Goal: Task Accomplishment & Management: Manage account settings

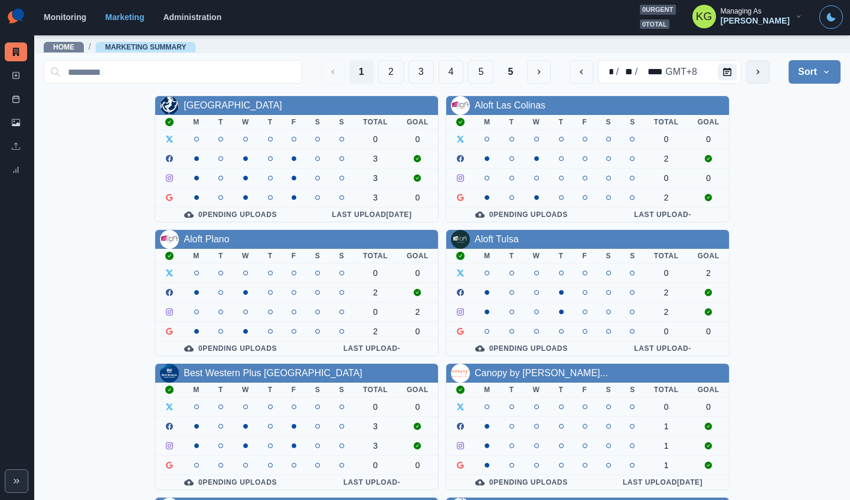
click at [746, 68] on button "next" at bounding box center [758, 72] width 24 height 24
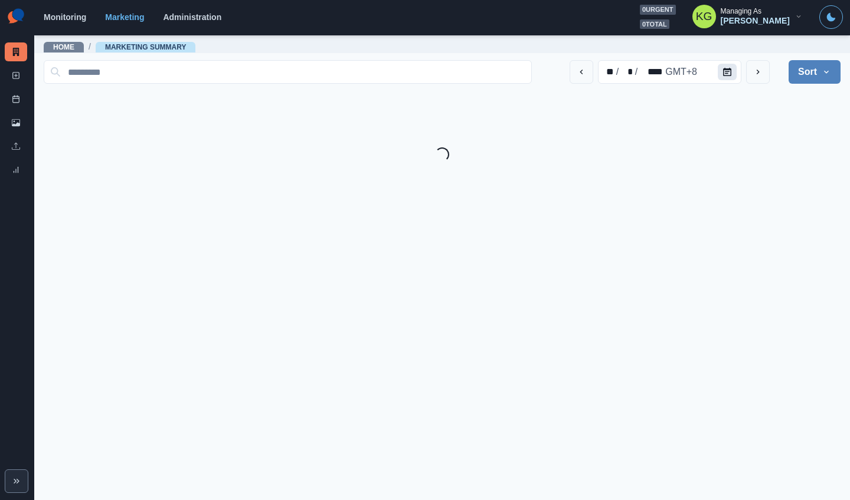
click at [731, 73] on button "Calendar" at bounding box center [726, 72] width 19 height 17
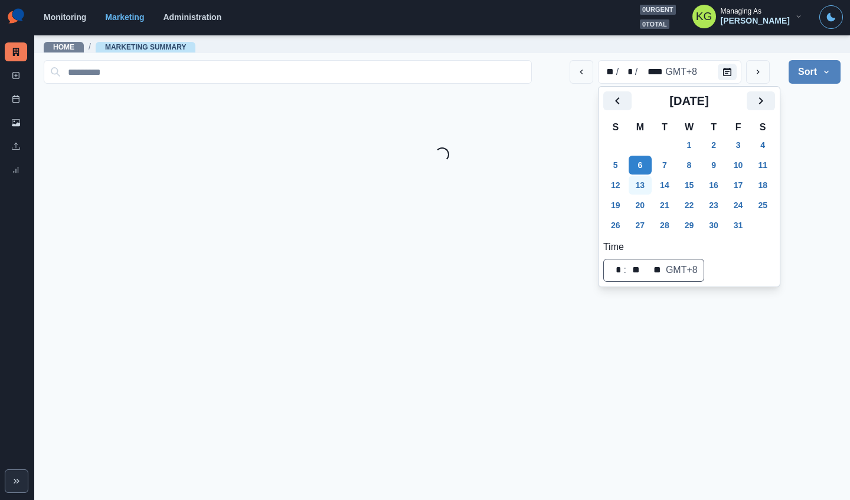
click at [639, 185] on button "13" at bounding box center [640, 185] width 24 height 19
click at [825, 139] on div "** / ** / **** GMT+8 Sort Client Name Uploads Pending Post Approval Loading..." at bounding box center [442, 108] width 797 height 106
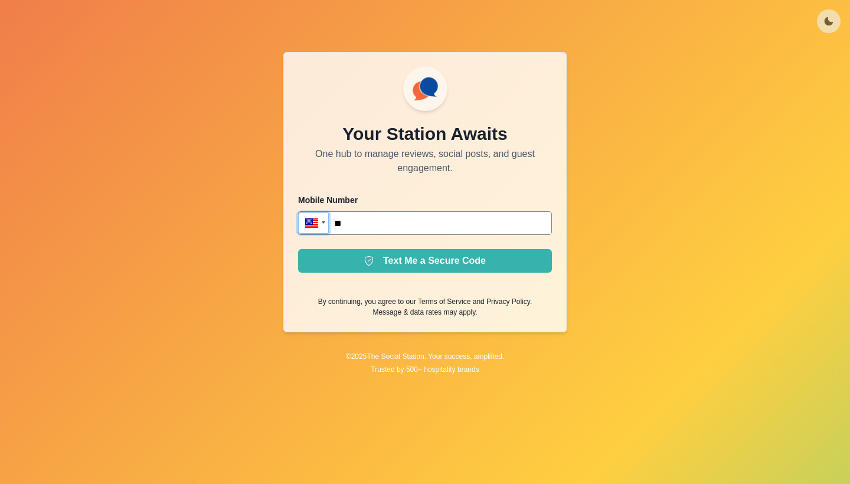
click at [315, 226] on div at bounding box center [311, 222] width 15 height 12
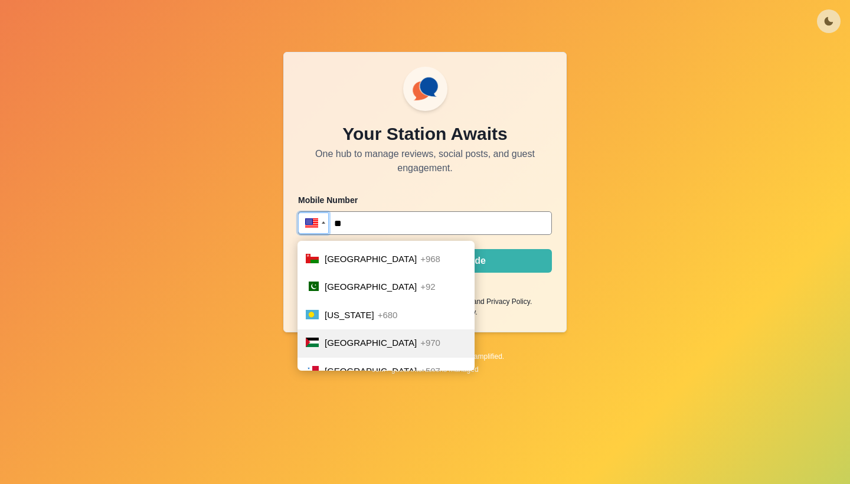
scroll to position [4076, 0]
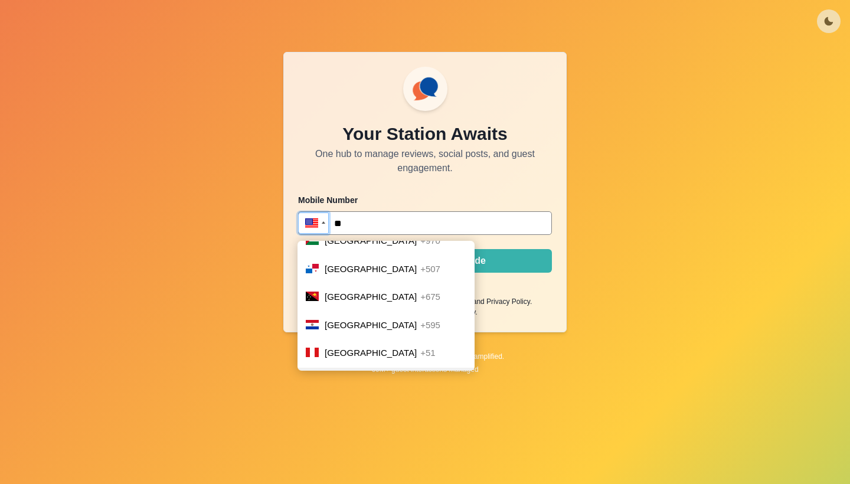
click at [363, 376] on span "Philippines" at bounding box center [371, 381] width 92 height 10
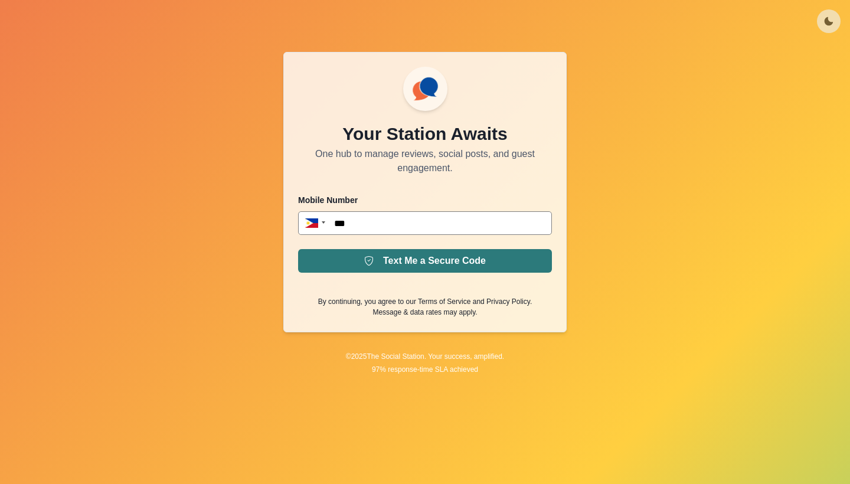
click at [415, 258] on button "Text Me a Secure Code" at bounding box center [425, 261] width 254 height 24
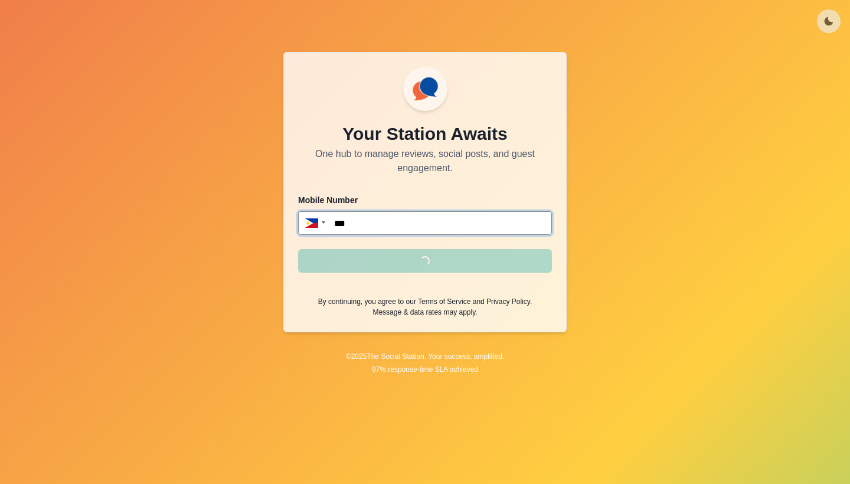
click at [394, 230] on input "***" at bounding box center [425, 223] width 254 height 24
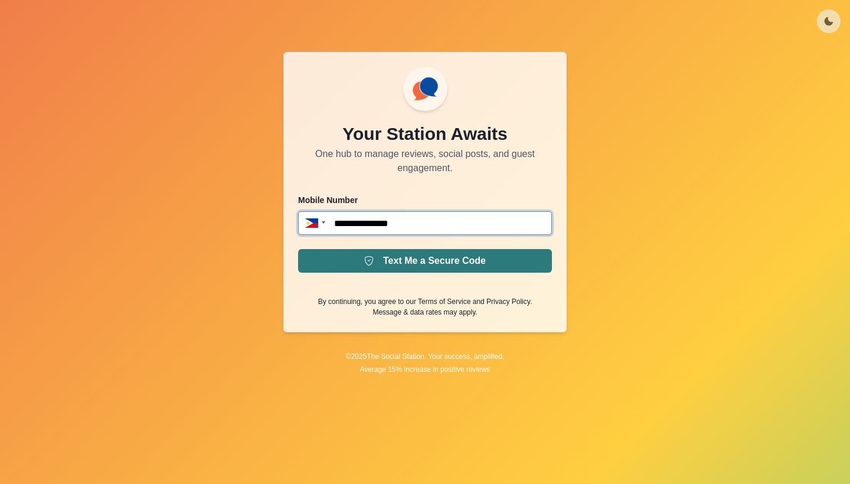
type input "**********"
click at [411, 255] on button "Text Me a Secure Code" at bounding box center [425, 261] width 254 height 24
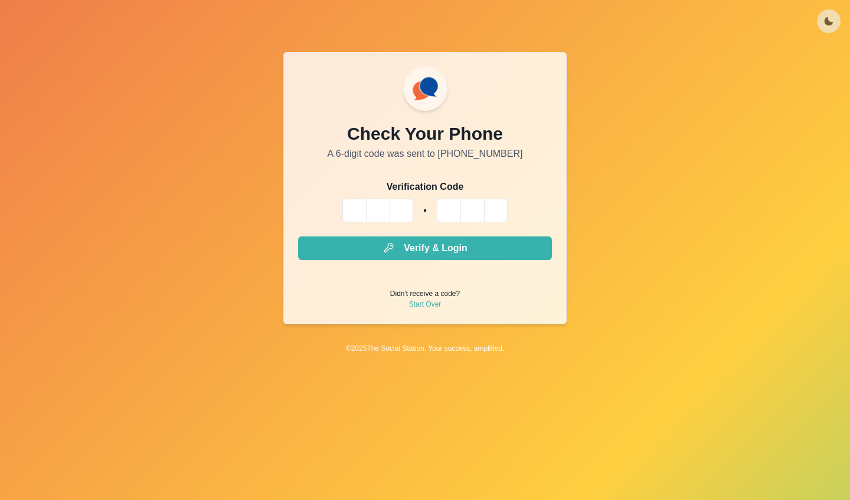
click at [354, 208] on input "Please enter your pin code" at bounding box center [354, 211] width 24 height 24
type input "*"
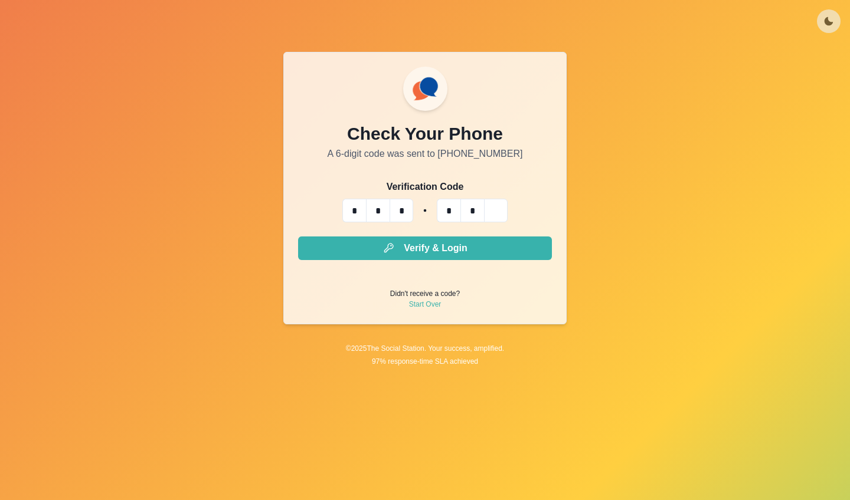
type input "*"
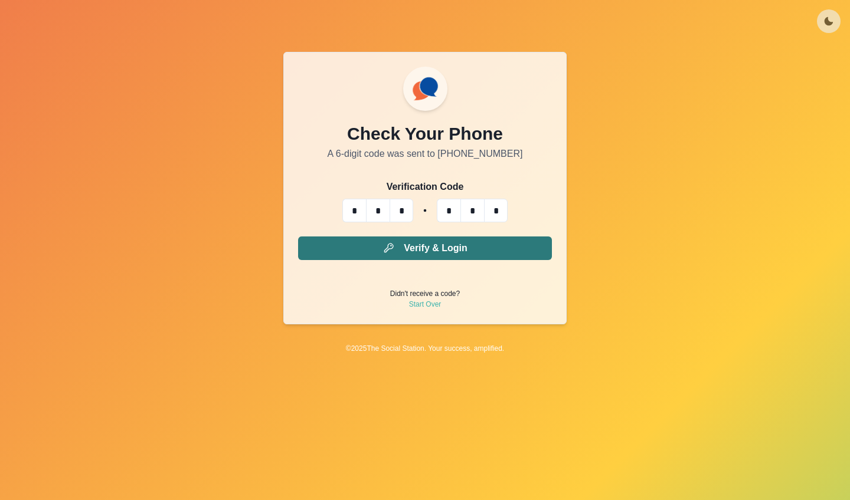
type input "*"
click at [369, 250] on button "Verify & Login" at bounding box center [425, 249] width 254 height 24
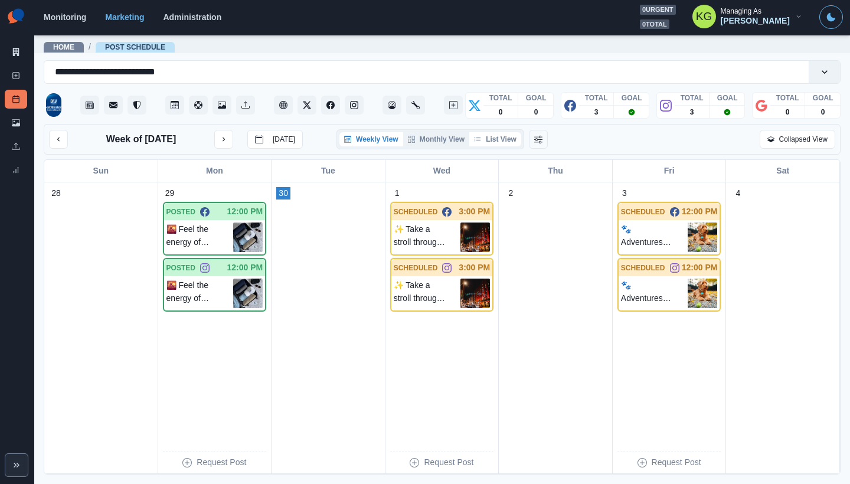
click at [493, 137] on button "List View" at bounding box center [495, 139] width 52 height 14
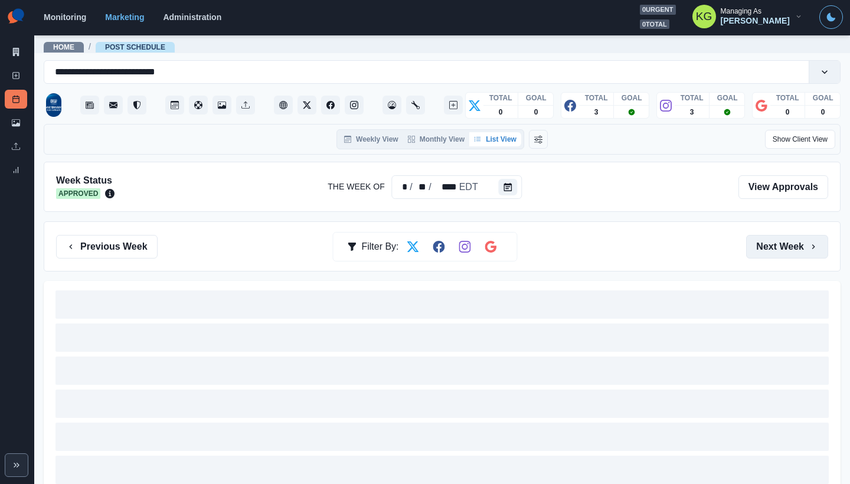
click at [765, 249] on button "Next Week" at bounding box center [787, 247] width 82 height 24
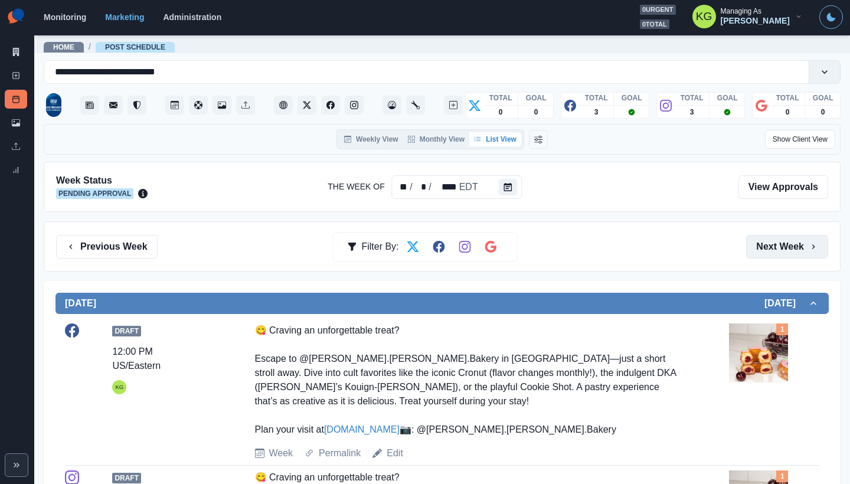
click at [794, 254] on button "Next Week" at bounding box center [787, 247] width 82 height 24
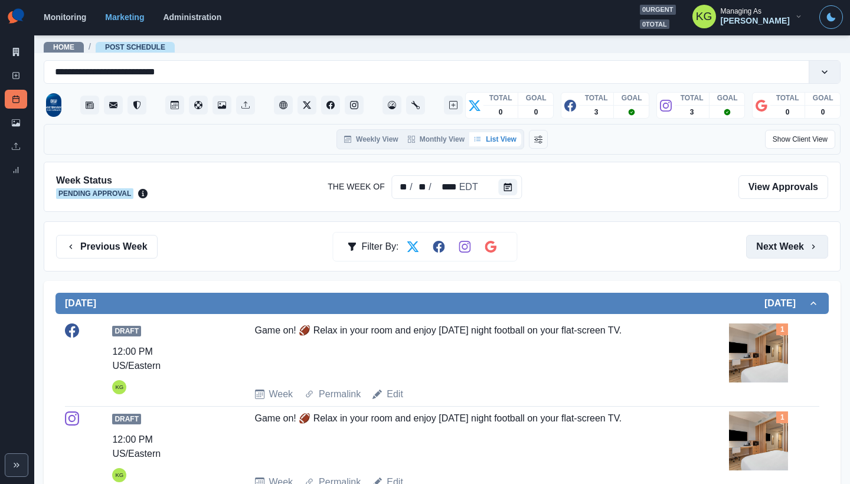
click at [773, 244] on button "Next Week" at bounding box center [787, 247] width 82 height 24
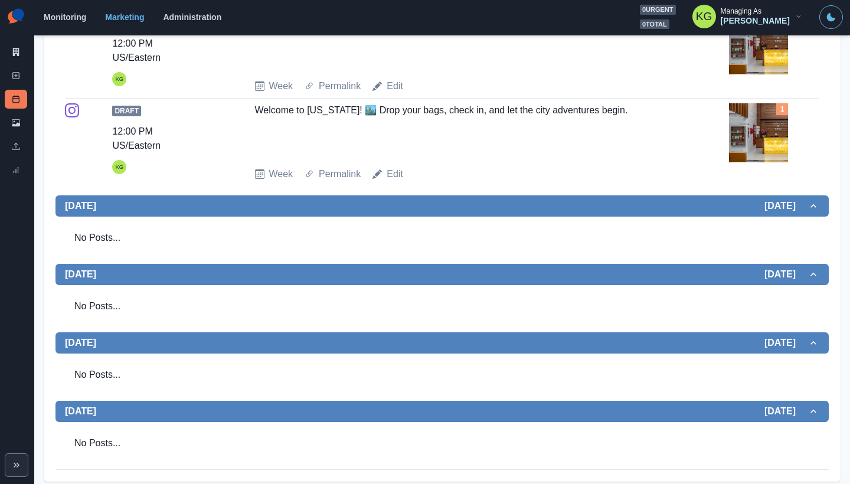
scroll to position [41, 0]
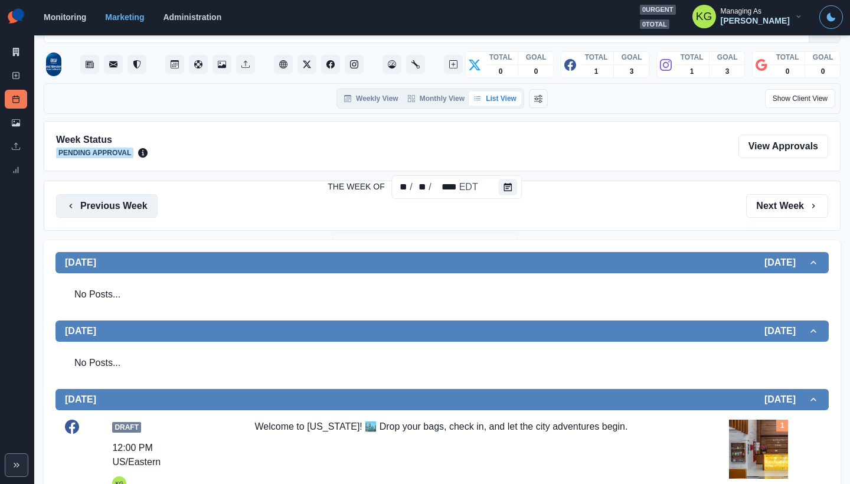
click at [128, 202] on button "Previous Week" at bounding box center [106, 206] width 101 height 24
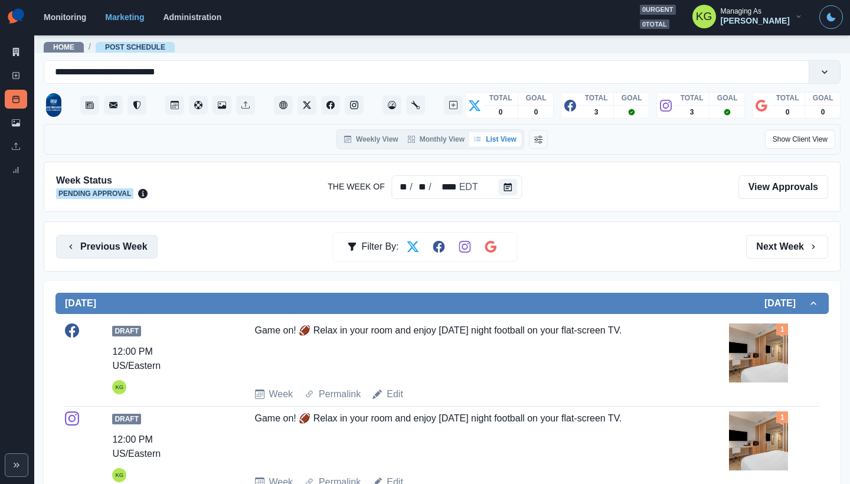
click at [101, 243] on button "Previous Week" at bounding box center [106, 247] width 101 height 24
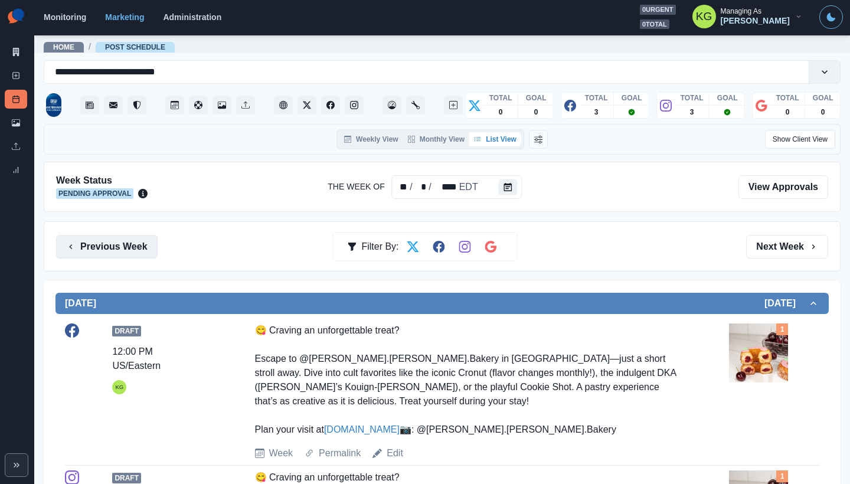
click at [106, 245] on button "Previous Week" at bounding box center [106, 247] width 101 height 24
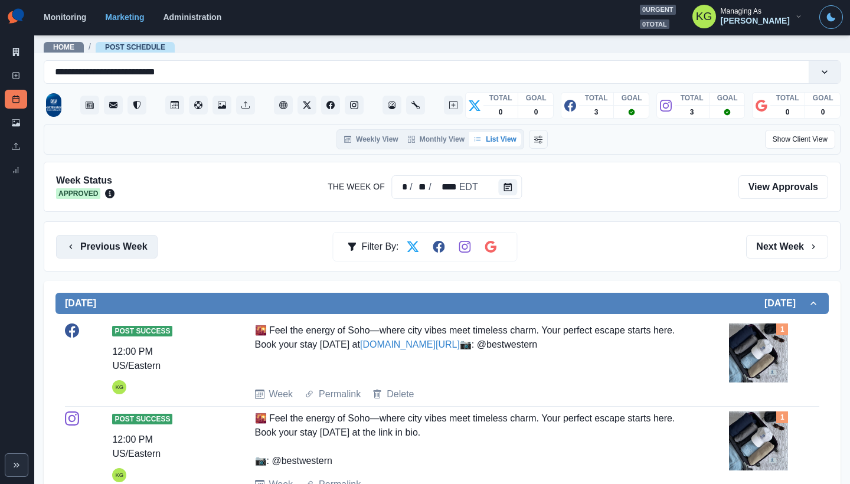
click at [108, 243] on button "Previous Week" at bounding box center [106, 247] width 101 height 24
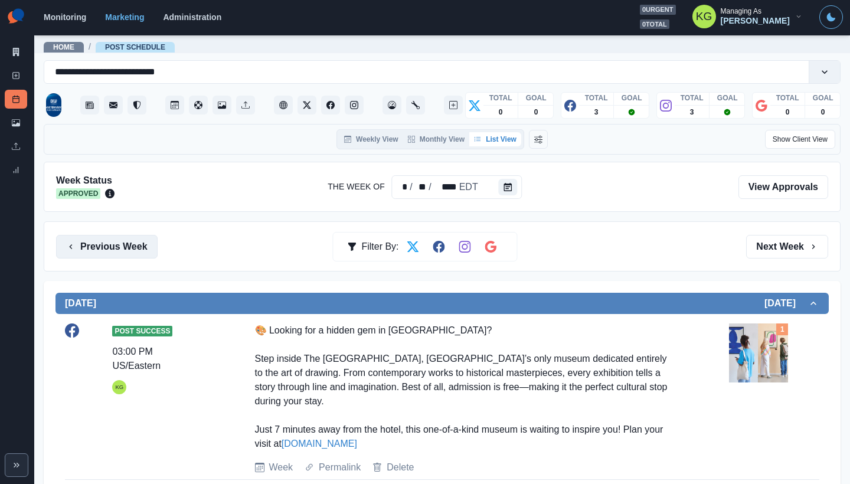
click at [130, 242] on button "Previous Week" at bounding box center [106, 247] width 101 height 24
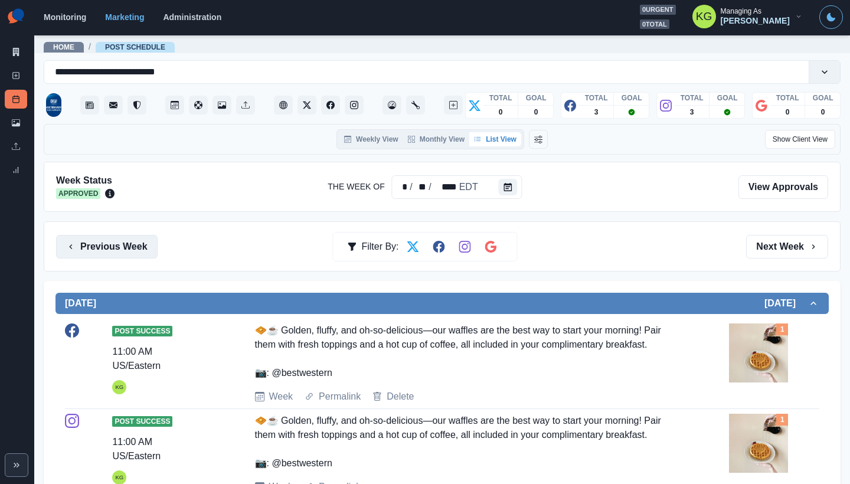
click at [101, 246] on button "Previous Week" at bounding box center [106, 247] width 101 height 24
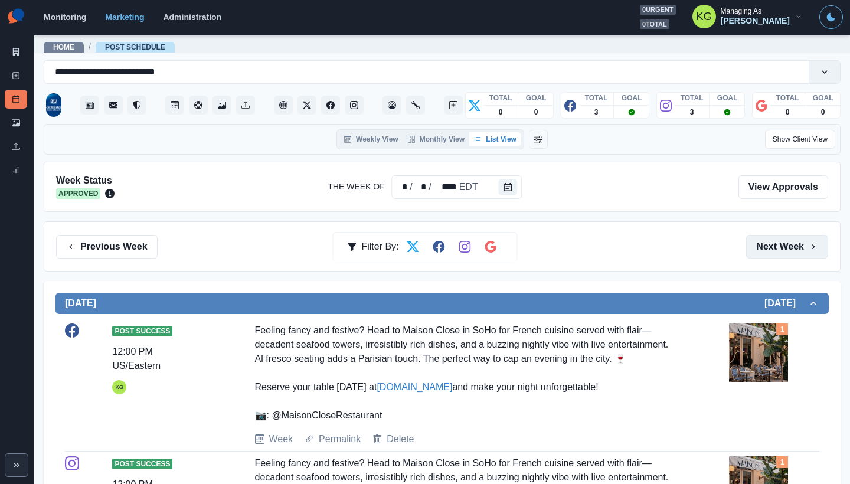
click at [813, 242] on button "Next Week" at bounding box center [787, 247] width 82 height 24
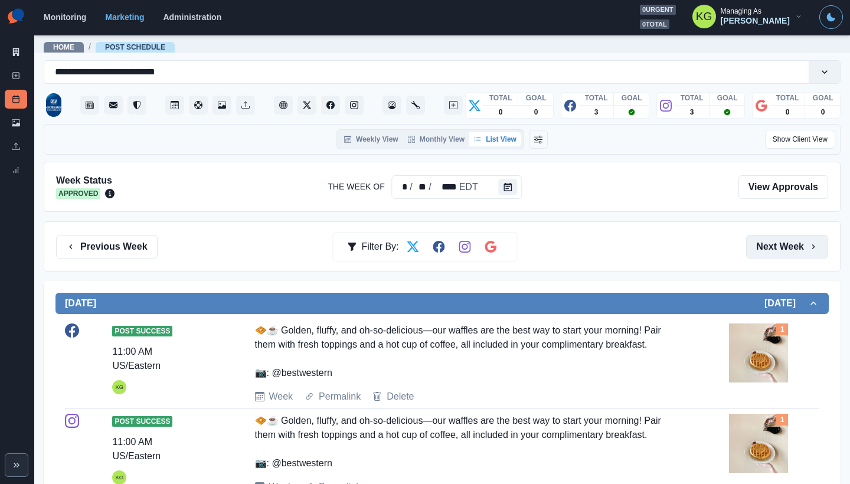
click at [813, 242] on button "Next Week" at bounding box center [787, 247] width 82 height 24
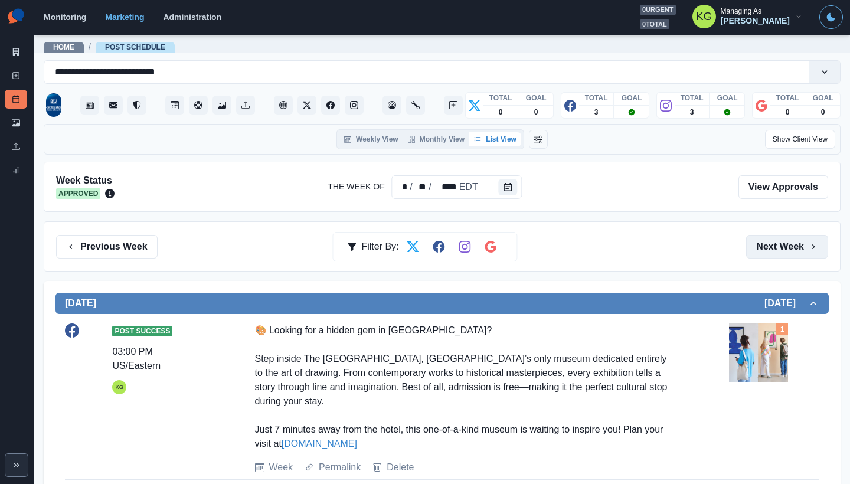
click at [813, 242] on button "Next Week" at bounding box center [787, 247] width 82 height 24
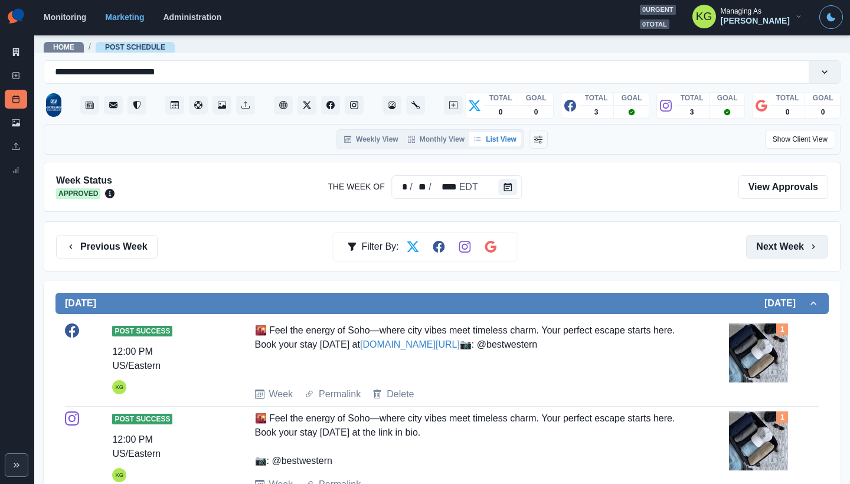
click at [813, 242] on button "Next Week" at bounding box center [787, 247] width 82 height 24
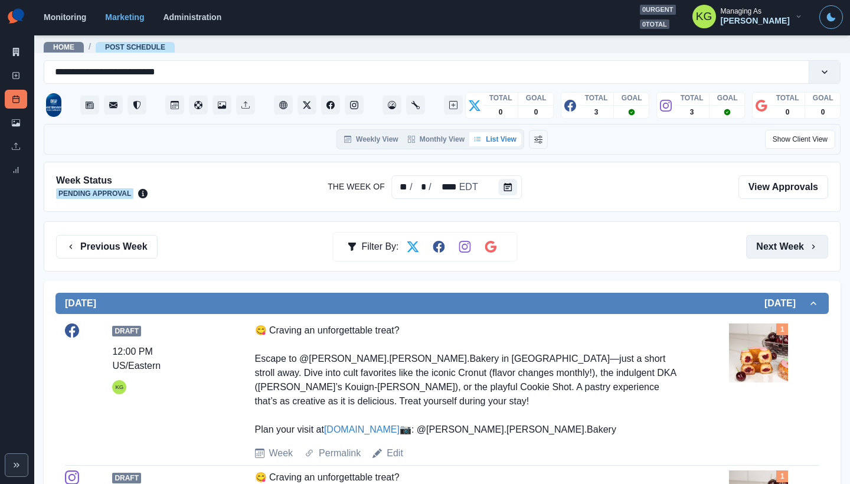
click at [813, 242] on button "Next Week" at bounding box center [787, 247] width 82 height 24
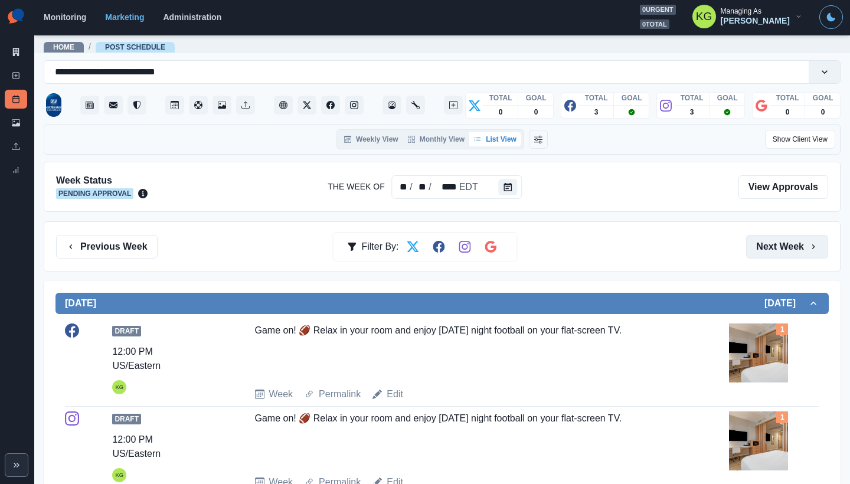
click at [813, 242] on button "Next Week" at bounding box center [787, 247] width 82 height 24
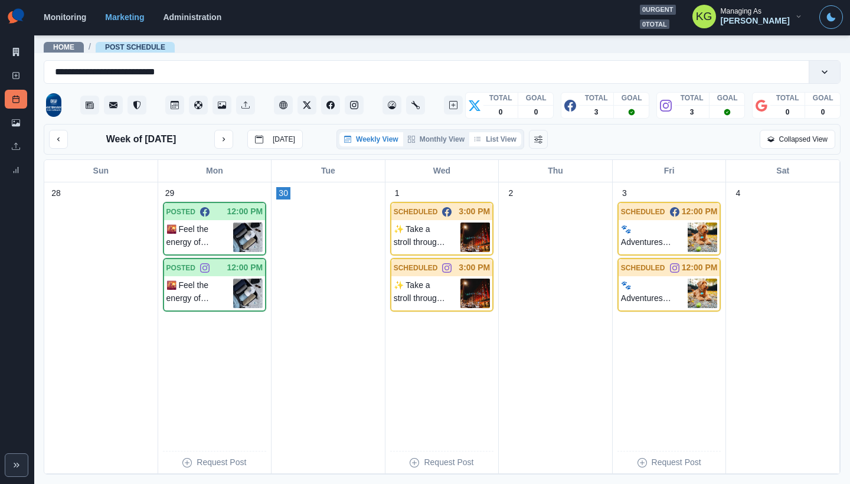
click at [501, 145] on button "List View" at bounding box center [495, 139] width 52 height 14
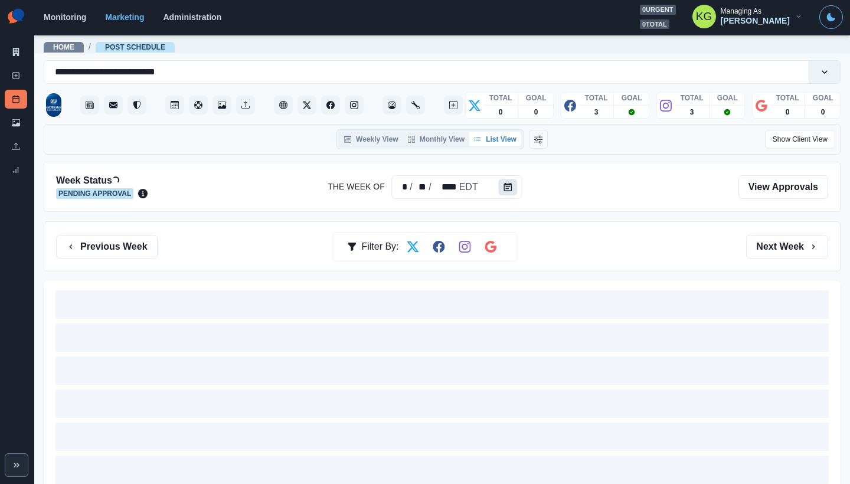
click at [499, 182] on button "Calendar" at bounding box center [508, 187] width 19 height 17
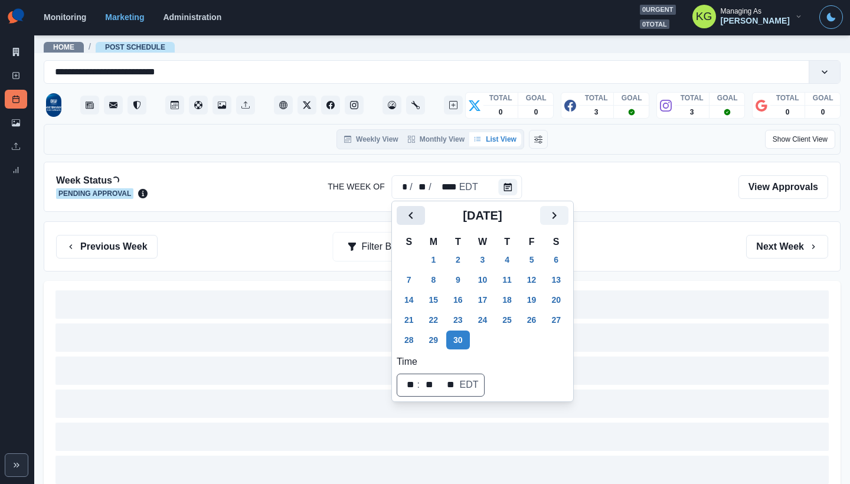
click at [415, 218] on icon "Previous" at bounding box center [411, 215] width 14 height 14
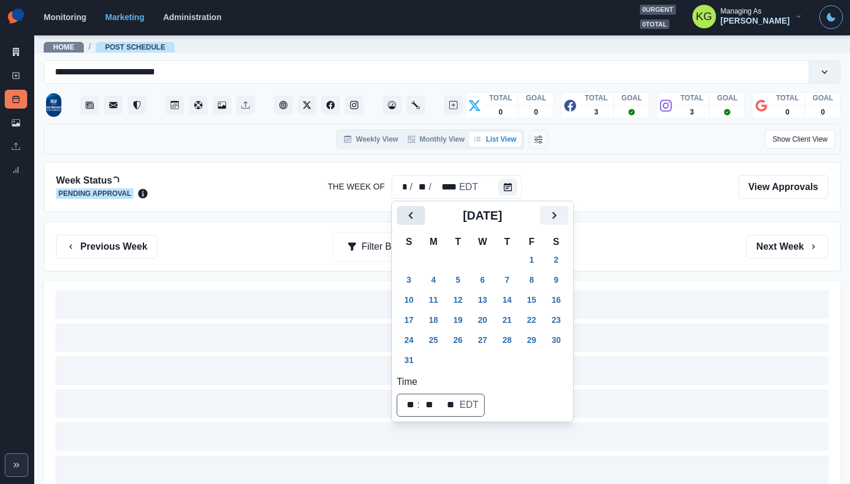
click at [415, 218] on icon "Previous" at bounding box center [411, 215] width 14 height 14
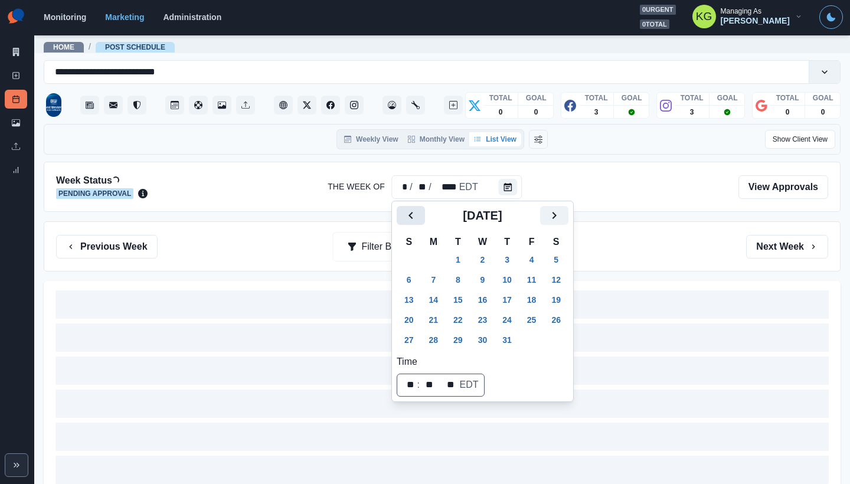
click at [415, 218] on icon "Previous" at bounding box center [411, 215] width 14 height 14
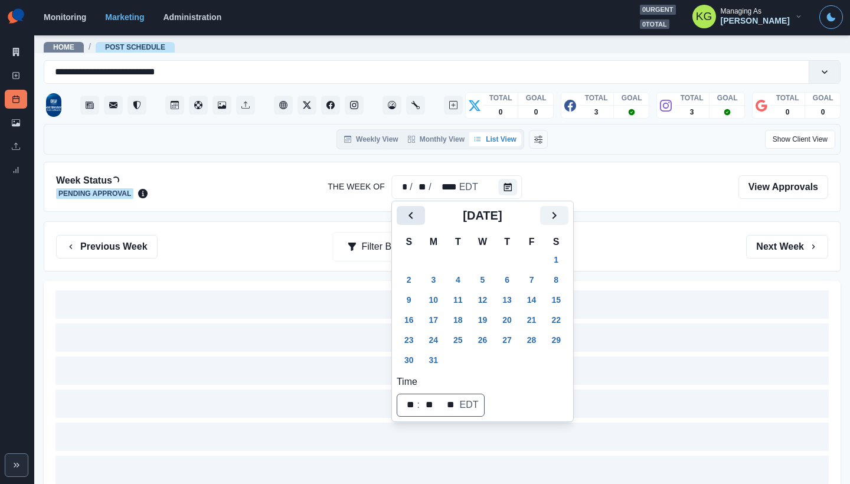
click at [415, 218] on icon "Previous" at bounding box center [411, 215] width 14 height 14
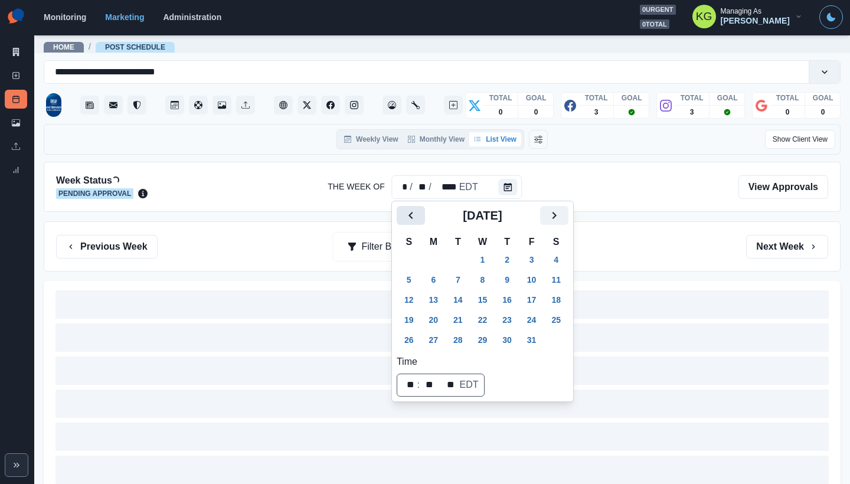
click at [415, 218] on icon "Previous" at bounding box center [411, 215] width 14 height 14
click at [465, 257] on button "1" at bounding box center [458, 259] width 24 height 19
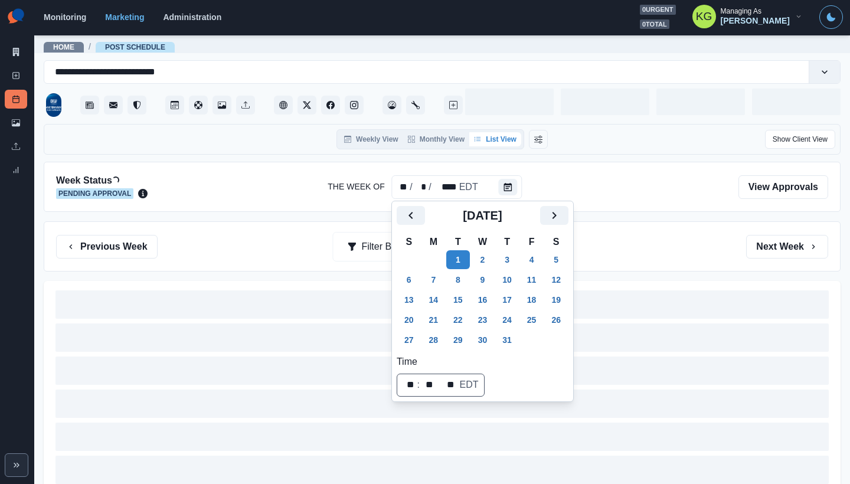
click at [634, 235] on div "Previous Week Filter By: Next Week" at bounding box center [442, 247] width 772 height 24
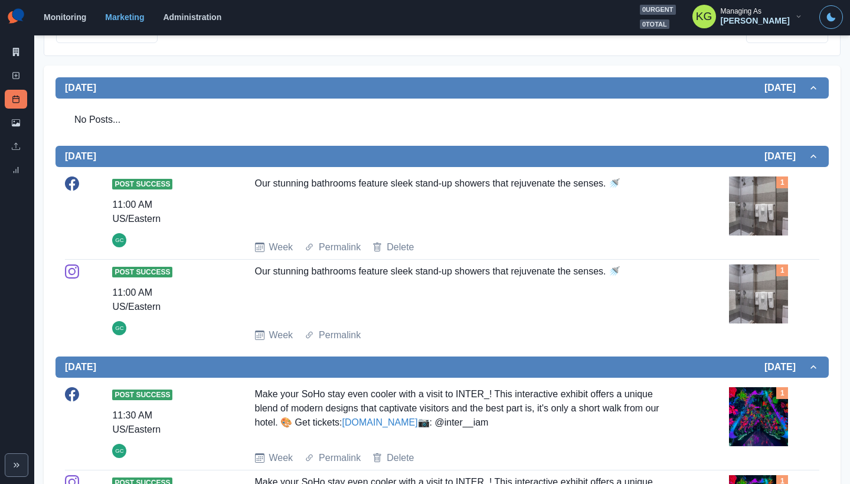
scroll to position [195, 0]
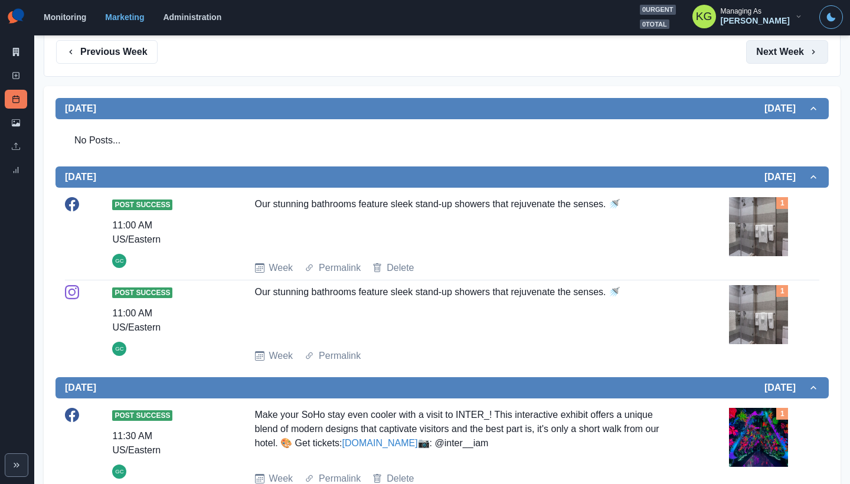
click at [795, 63] on button "Next Week" at bounding box center [787, 52] width 82 height 24
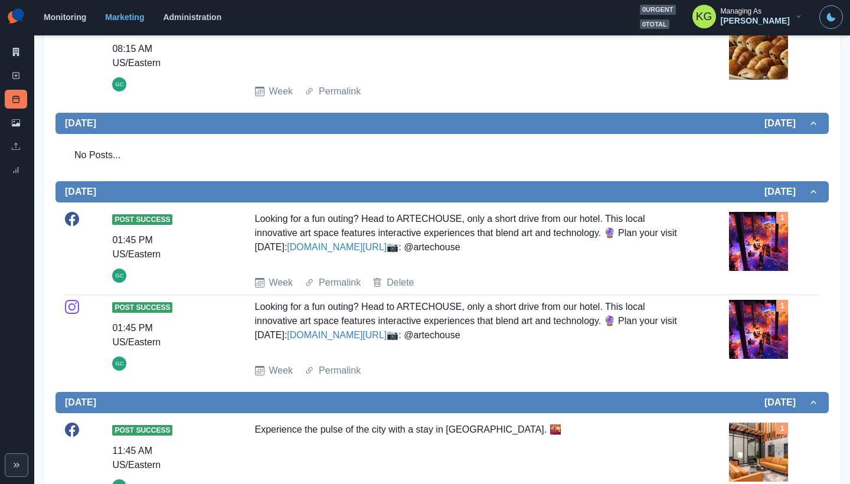
scroll to position [440, 0]
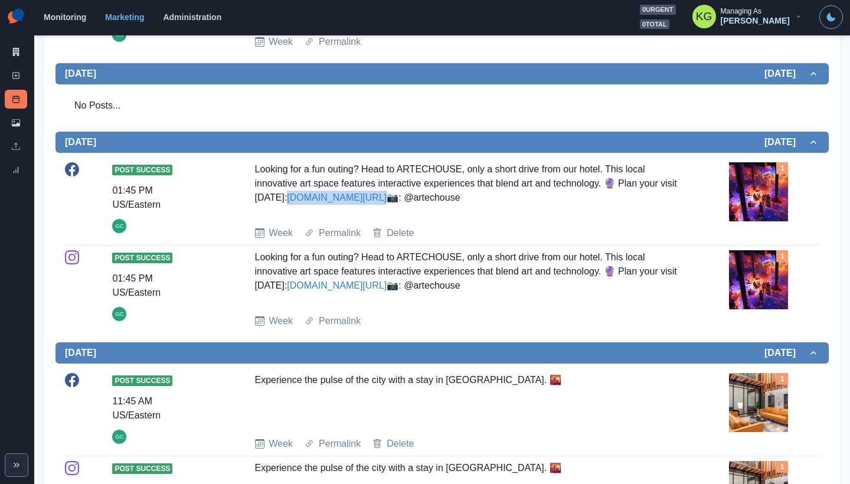
drag, startPoint x: 389, startPoint y: 203, endPoint x: 303, endPoint y: 202, distance: 85.6
click at [303, 202] on div "Looking for a fun outing? Head to ARTECHOUSE, only a short drive from our hotel…" at bounding box center [466, 189] width 422 height 54
drag, startPoint x: 458, startPoint y: 272, endPoint x: 399, endPoint y: 270, distance: 59.1
click at [399, 270] on div "Looking for a fun outing? Head to ARTECHOUSE, only a short drive from our hotel…" at bounding box center [466, 277] width 422 height 54
copy div "ARTECHOUSE"
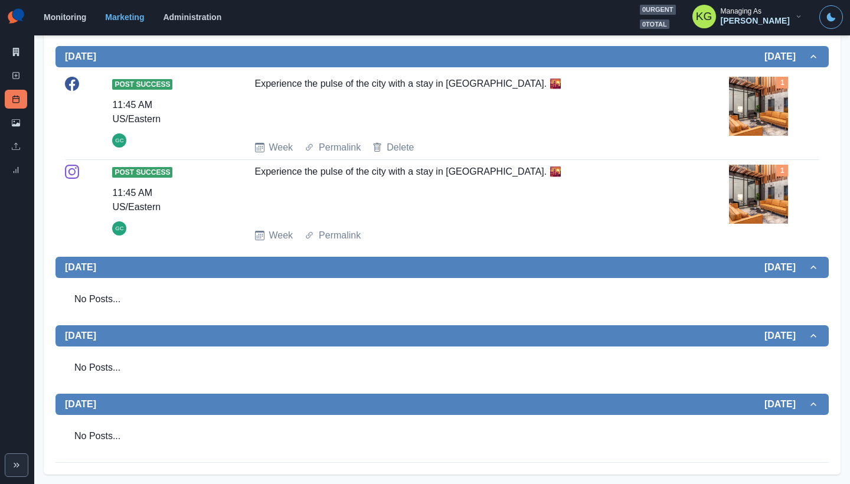
scroll to position [0, 0]
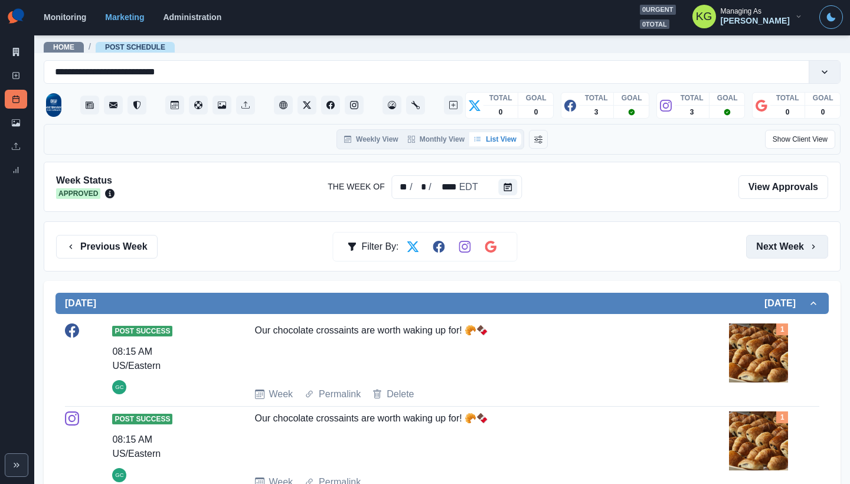
click at [758, 237] on button "Next Week" at bounding box center [787, 247] width 82 height 24
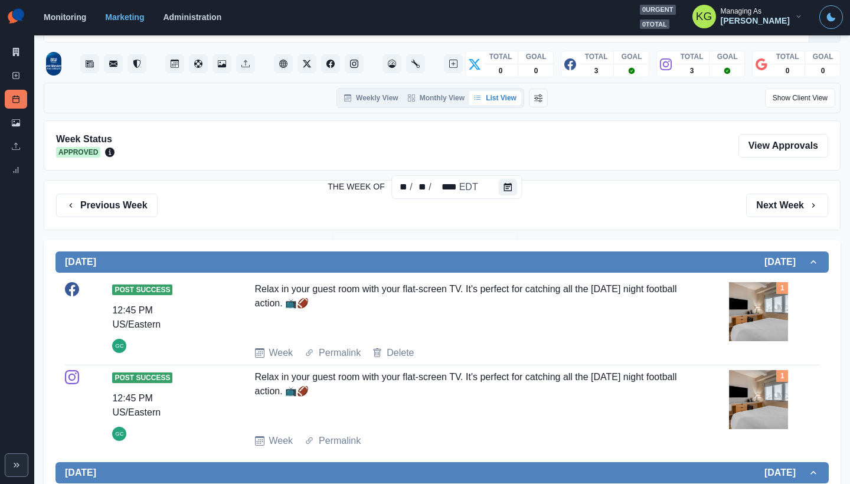
scroll to position [301, 0]
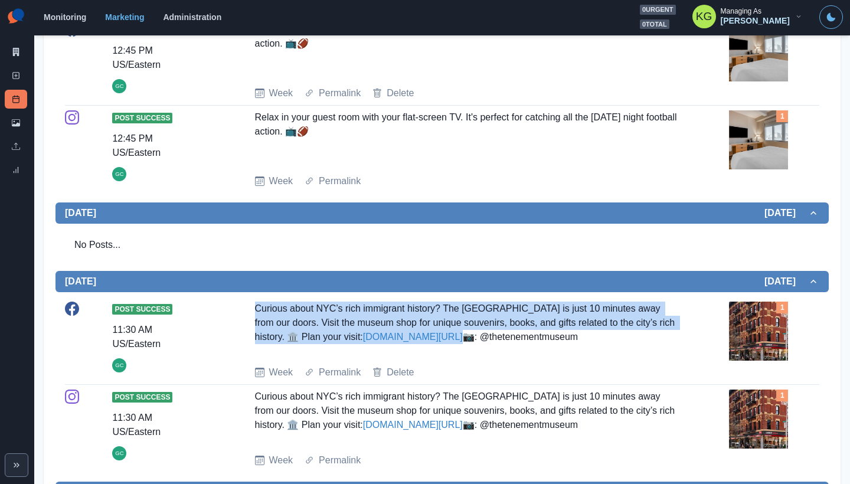
drag, startPoint x: 430, startPoint y: 336, endPoint x: 243, endPoint y: 312, distance: 188.6
click at [243, 312] on div "Post Success 11:30 AM US/Eastern GC Curious about NYC’s rich immigrant history?…" at bounding box center [442, 341] width 754 height 78
copy div "Curious about NYC’s rich immigrant history? The [GEOGRAPHIC_DATA] is just 10 mi…"
